Goal: Check status: Check status

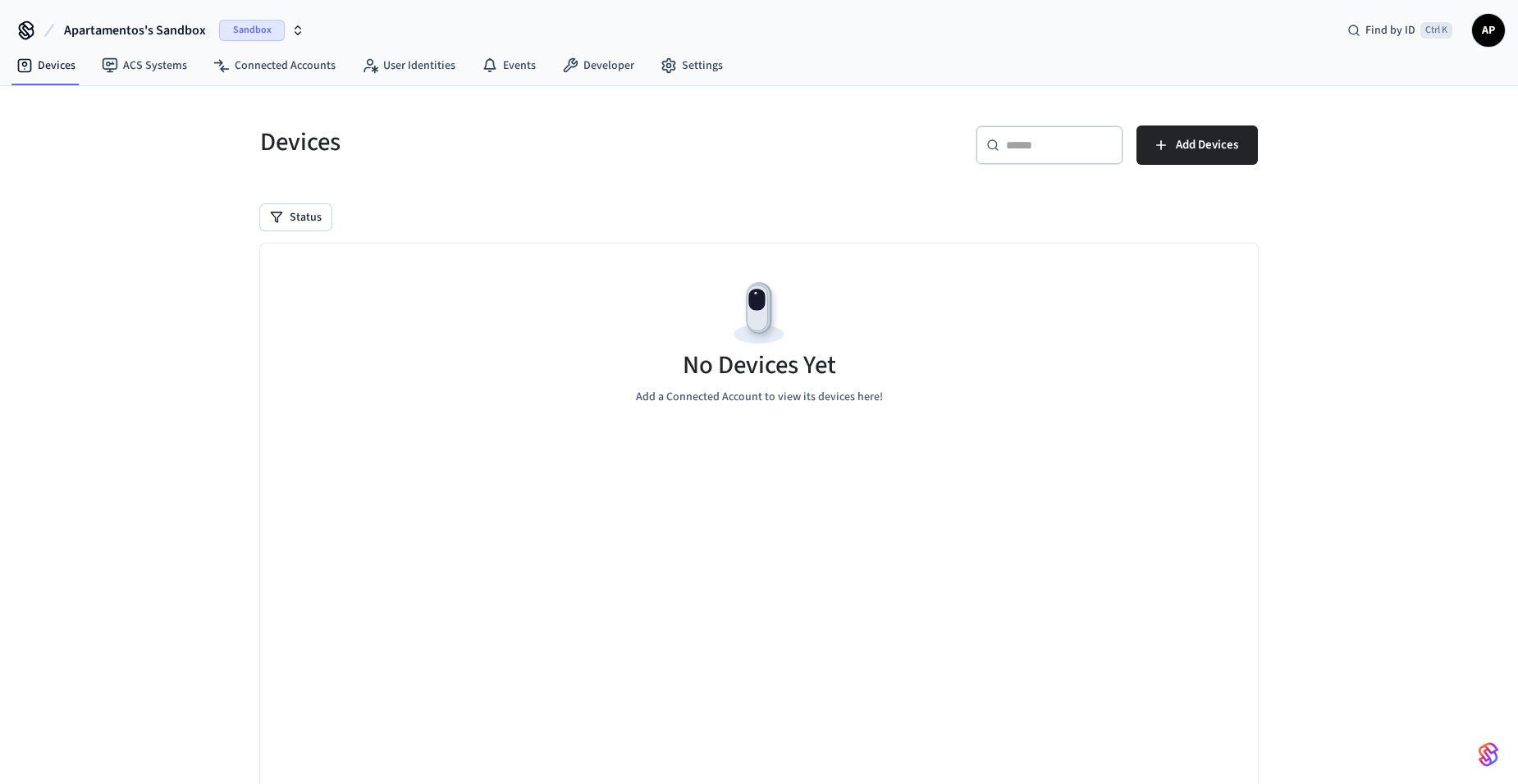
click at [272, 28] on span "Sandbox" at bounding box center [252, 30] width 66 height 21
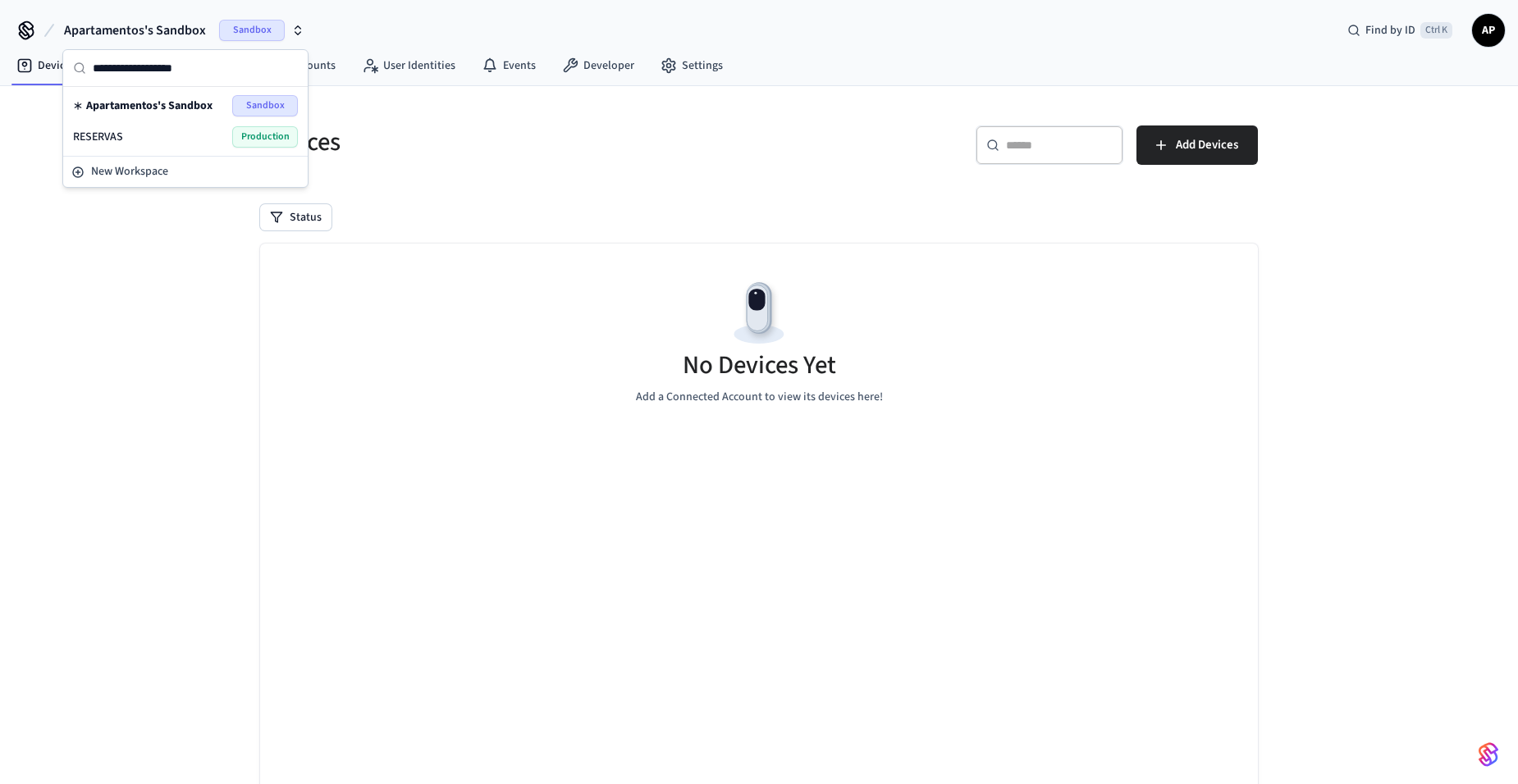
click at [200, 134] on div "RESERVAS Production" at bounding box center [185, 136] width 225 height 21
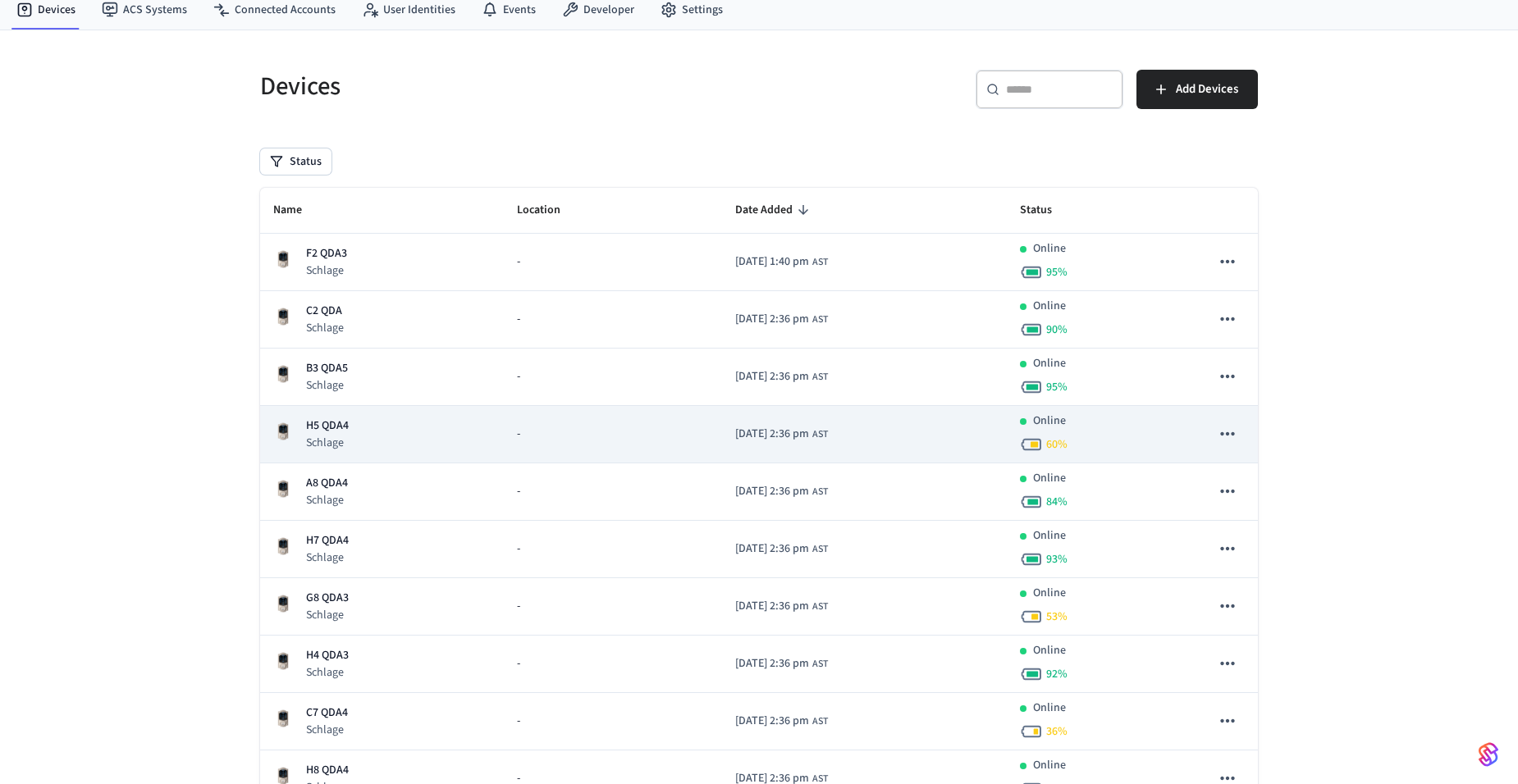
scroll to position [82, 0]
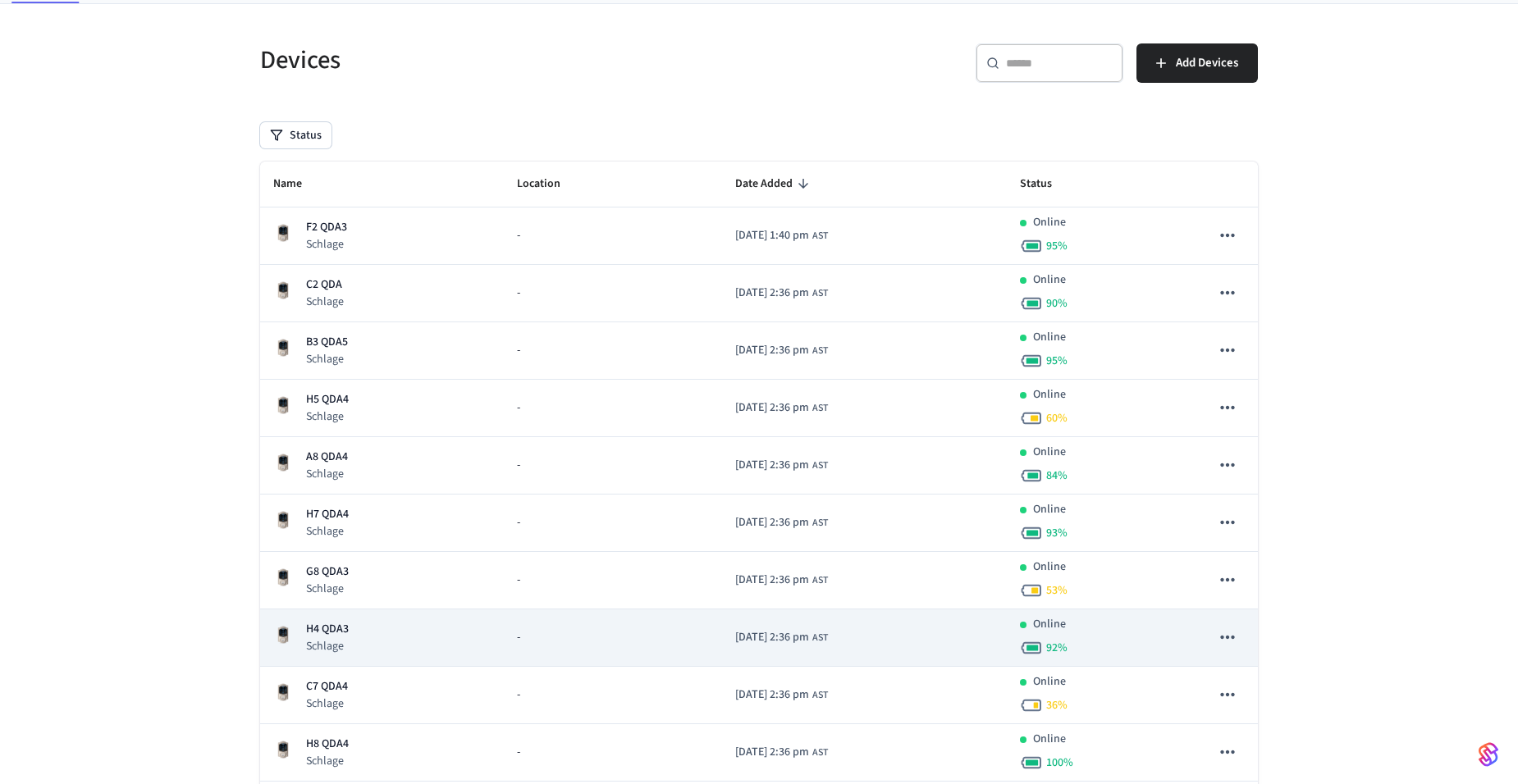
click at [336, 632] on p "H4 QDA3" at bounding box center [327, 629] width 43 height 17
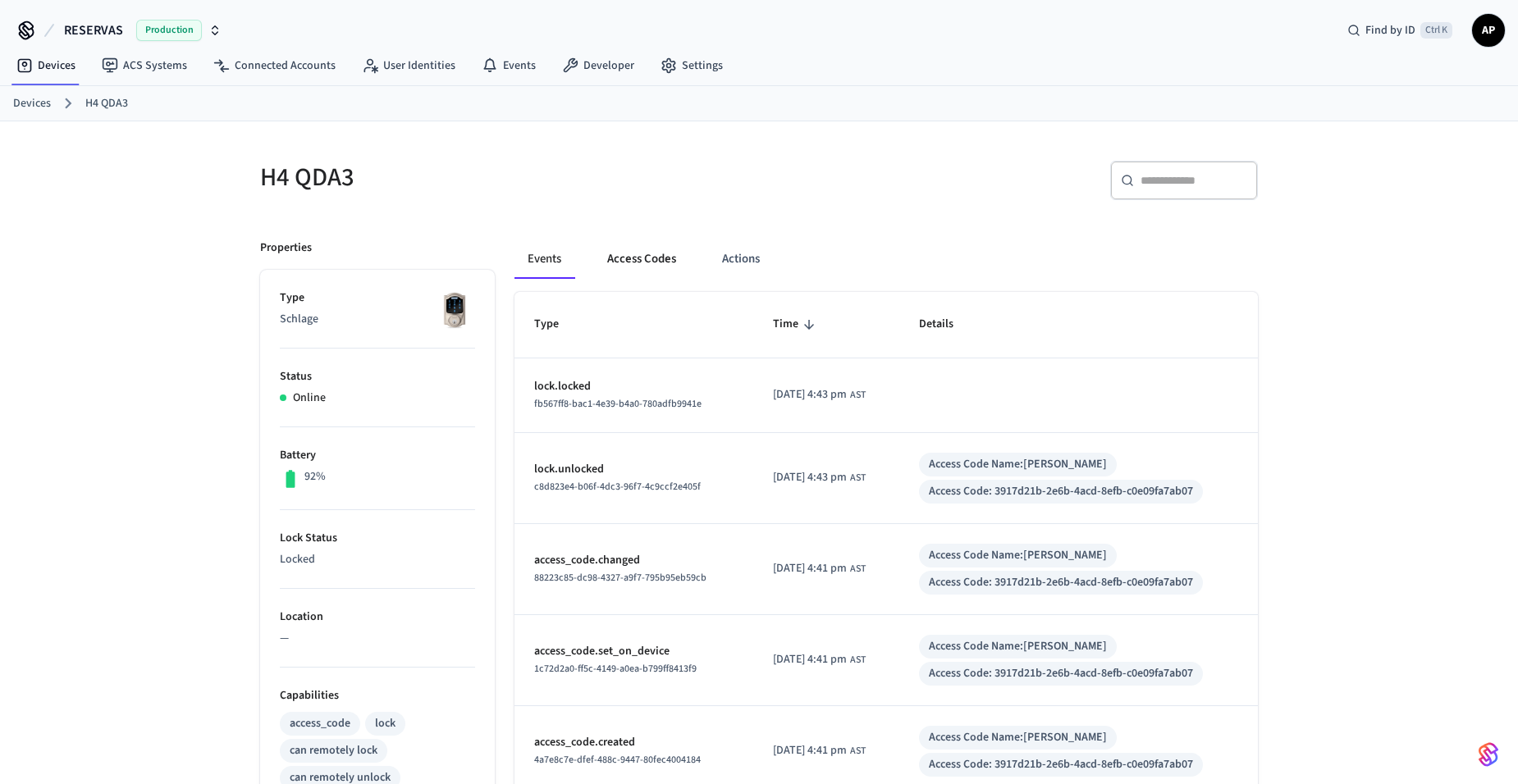
click at [632, 256] on button "Access Codes" at bounding box center [642, 258] width 95 height 39
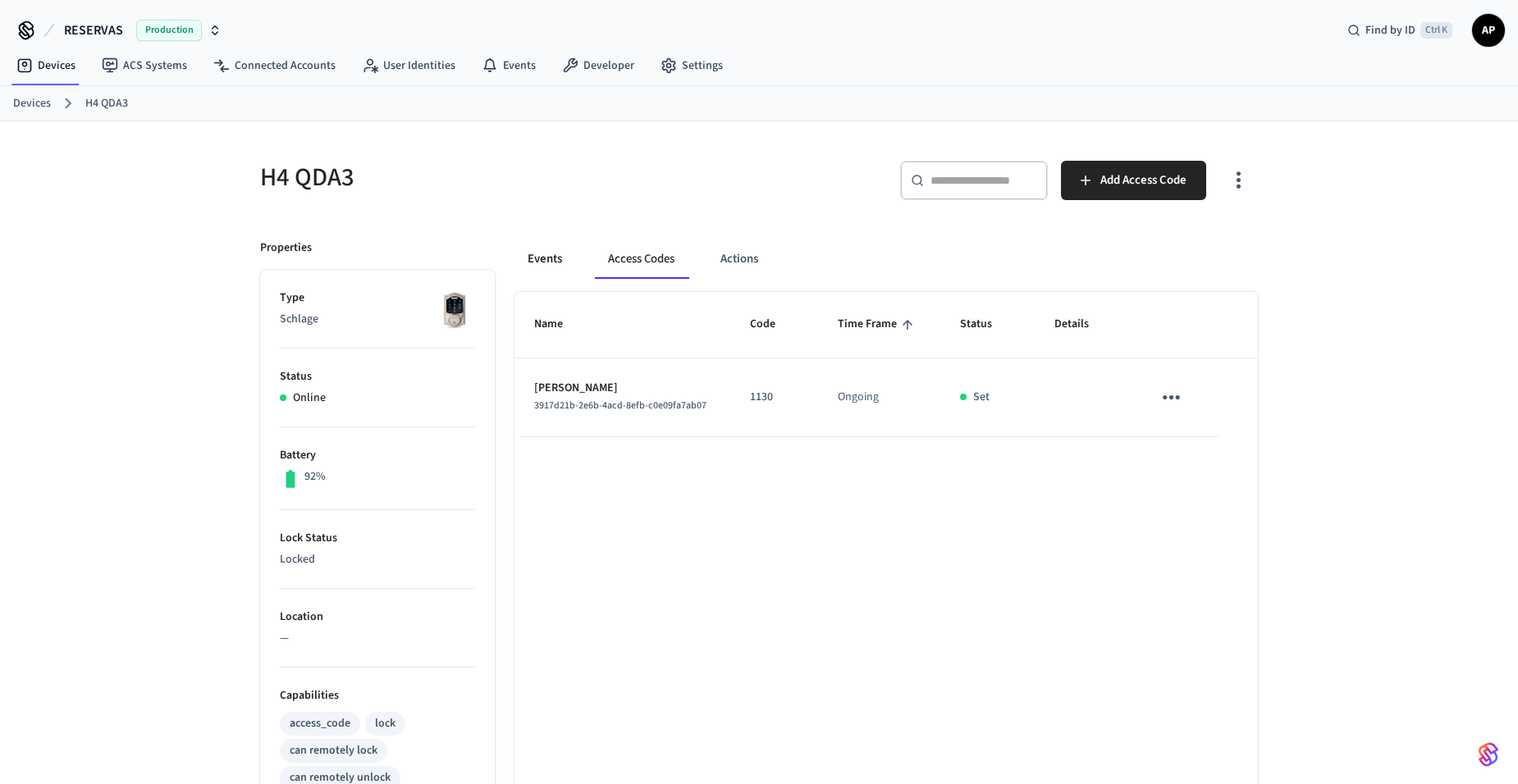
click at [533, 261] on button "Events" at bounding box center [545, 258] width 61 height 39
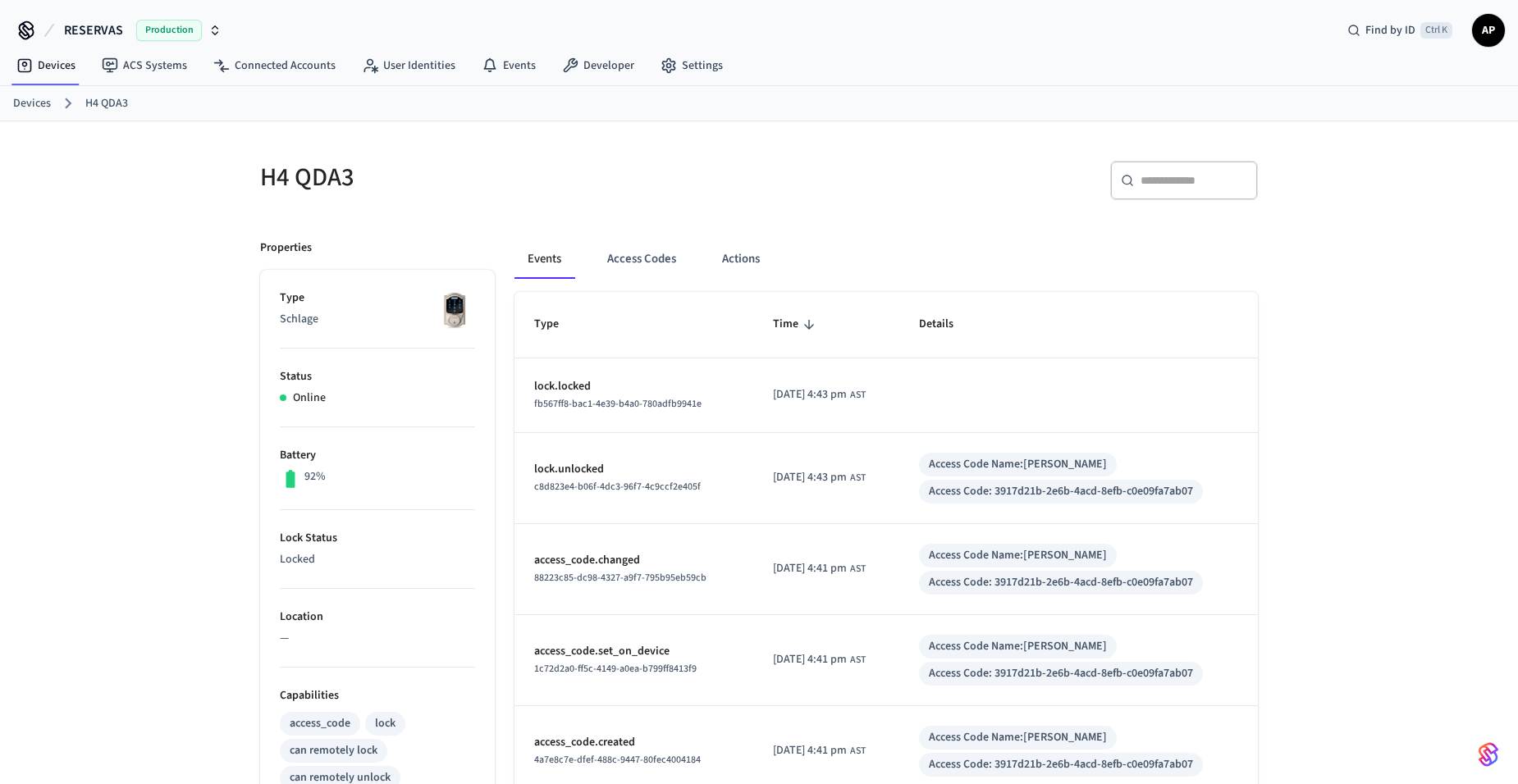
click at [27, 93] on ol "Devices H4 QDA3" at bounding box center [765, 103] width 1504 height 21
click at [26, 95] on link "Devices" at bounding box center [31, 103] width 37 height 17
